Goal: Task Accomplishment & Management: Manage account settings

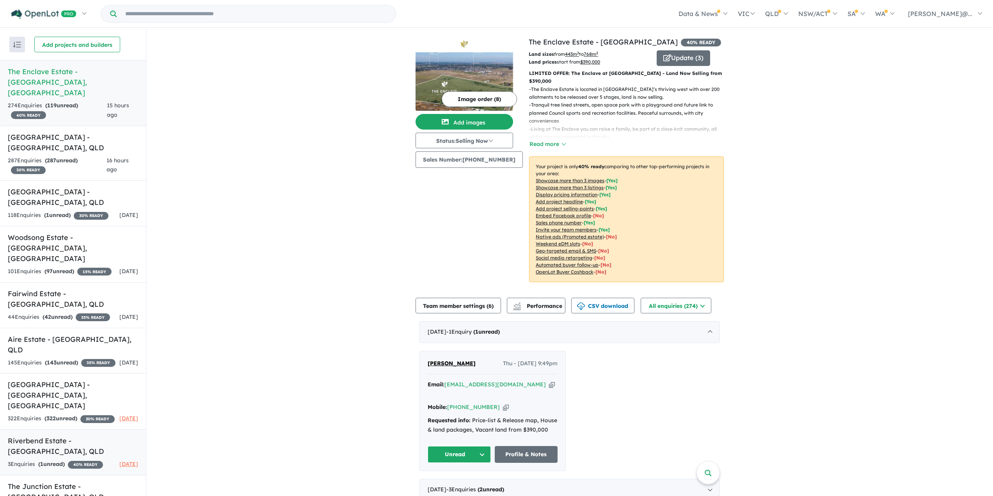
click at [71, 459] on div "3 Enquir ies ( 1 unread) 40 % READY" at bounding box center [55, 463] width 95 height 9
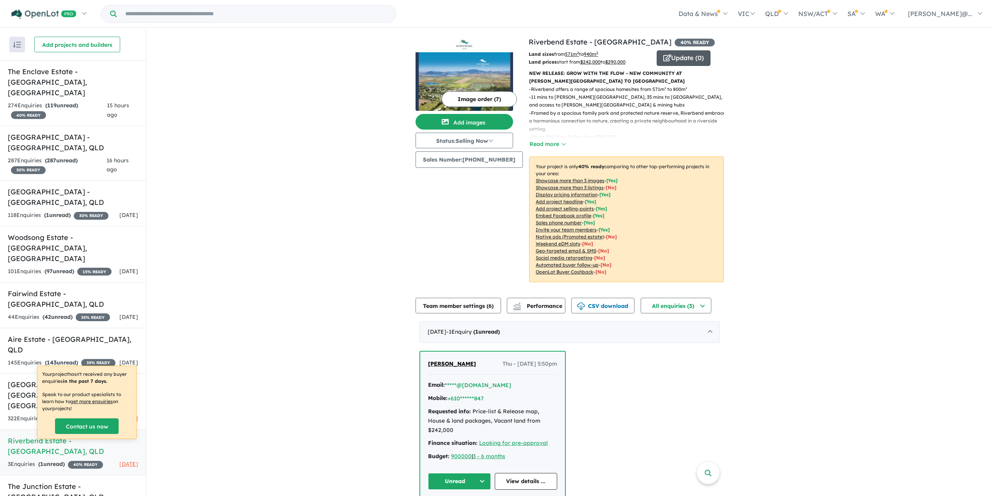
click at [684, 55] on button "Update ( 0 )" at bounding box center [683, 58] width 54 height 16
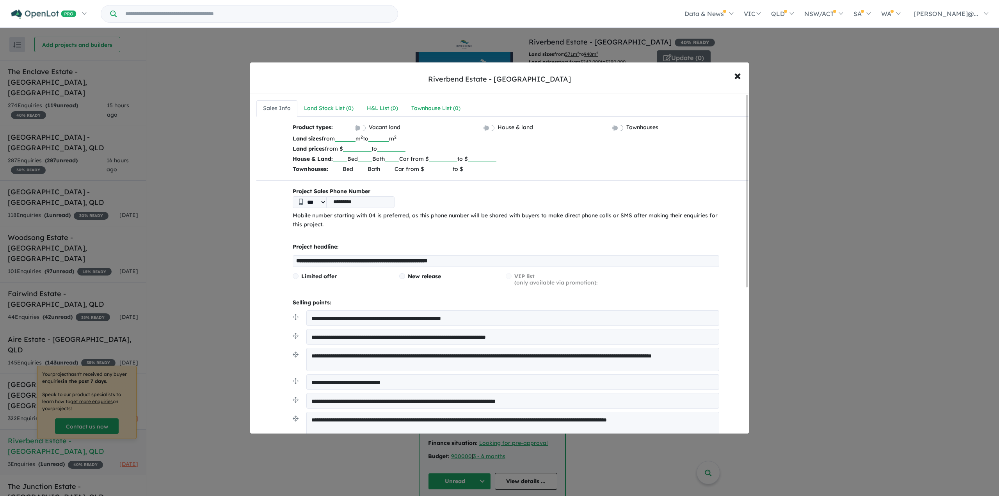
scroll to position [39, 0]
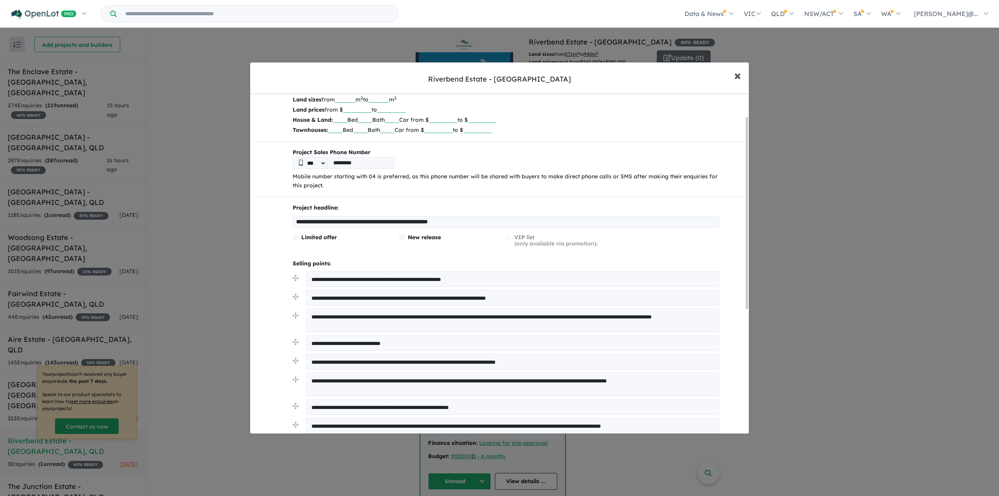
click at [738, 77] on span "×" at bounding box center [737, 75] width 7 height 17
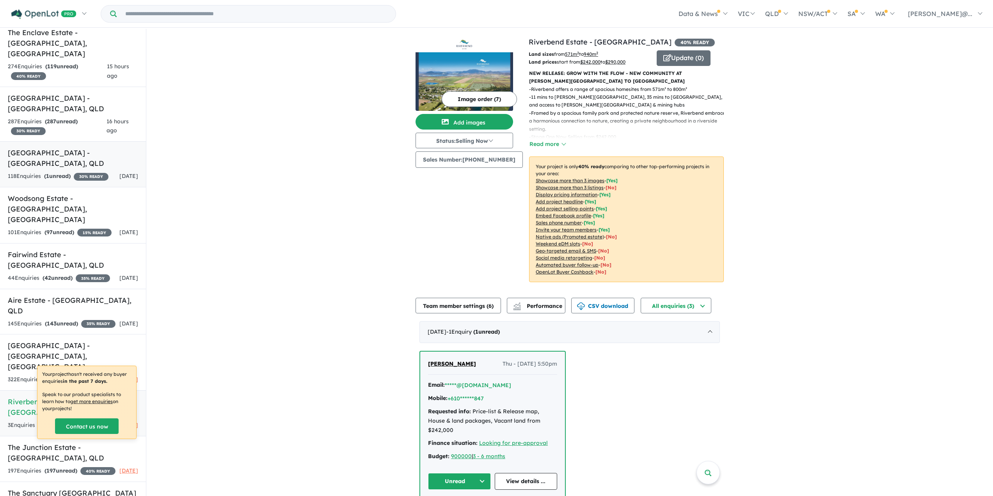
scroll to position [72, 0]
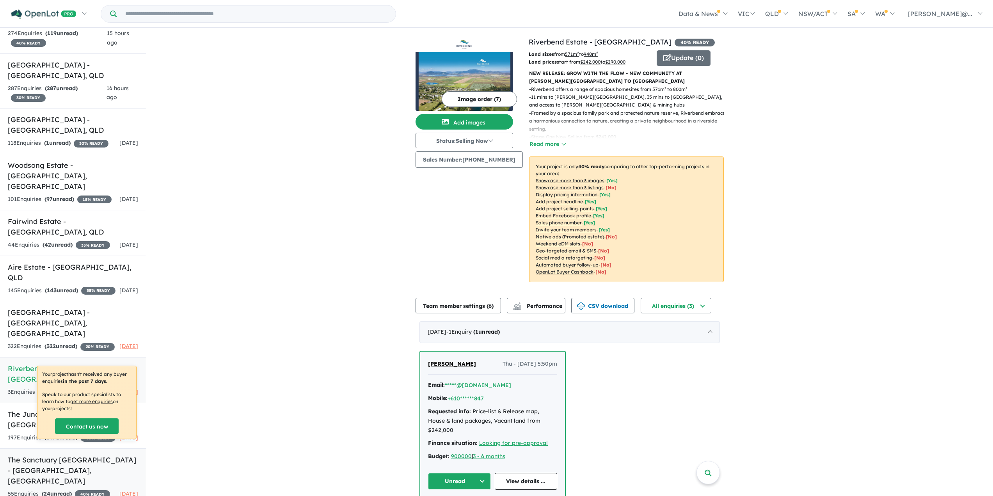
click at [20, 454] on h5 "The Sanctuary [GEOGRAPHIC_DATA] - [GEOGRAPHIC_DATA] , [GEOGRAPHIC_DATA]" at bounding box center [73, 470] width 130 height 32
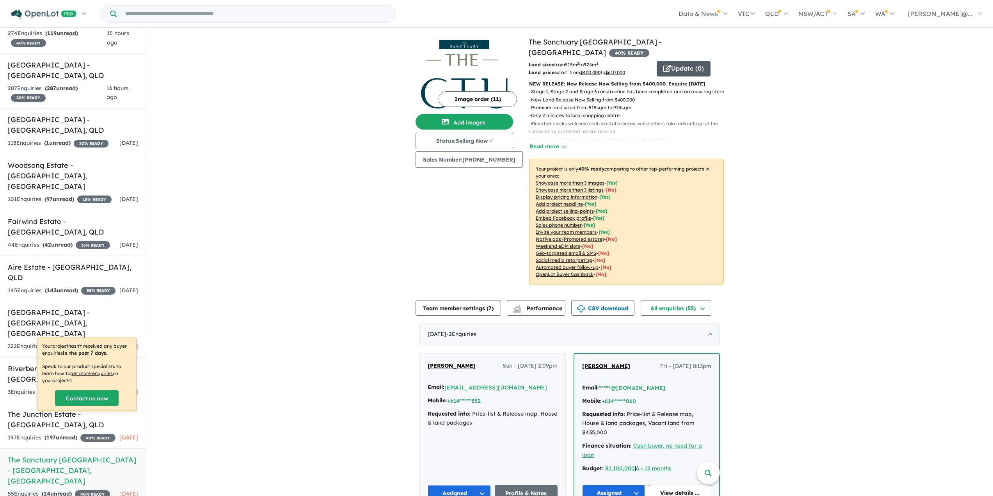
click at [678, 69] on button "Update ( 0 )" at bounding box center [683, 69] width 54 height 16
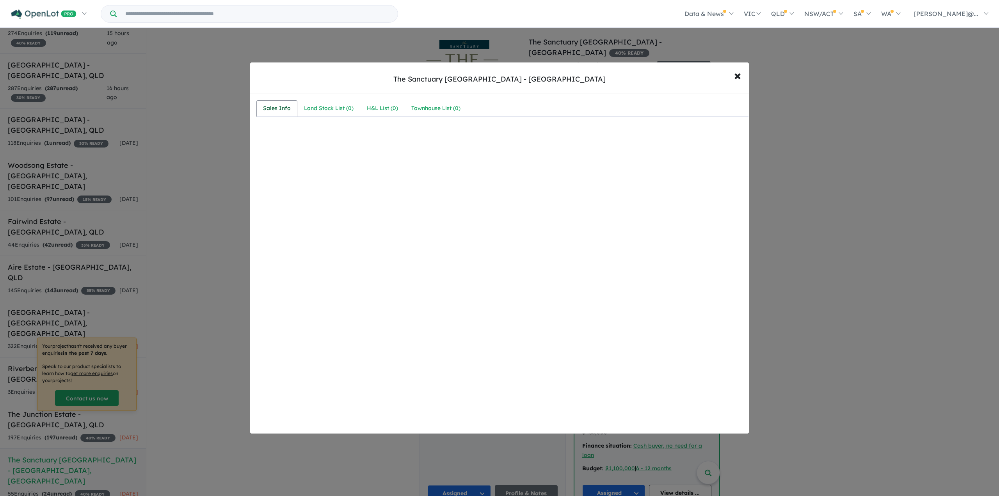
click at [278, 110] on div "Sales Info" at bounding box center [277, 108] width 28 height 9
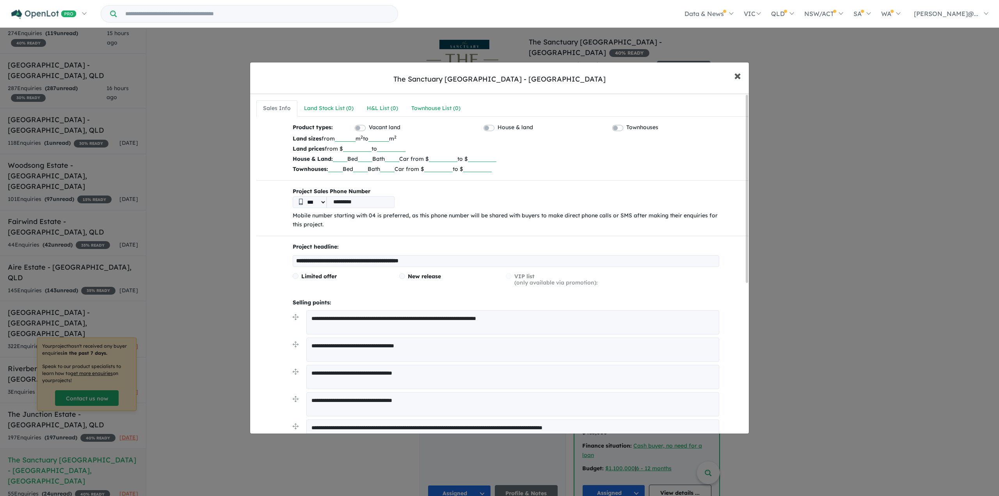
drag, startPoint x: 735, startPoint y: 73, endPoint x: 752, endPoint y: 78, distance: 17.6
click at [736, 73] on span "×" at bounding box center [737, 75] width 7 height 17
